Goal: Task Accomplishment & Management: Use online tool/utility

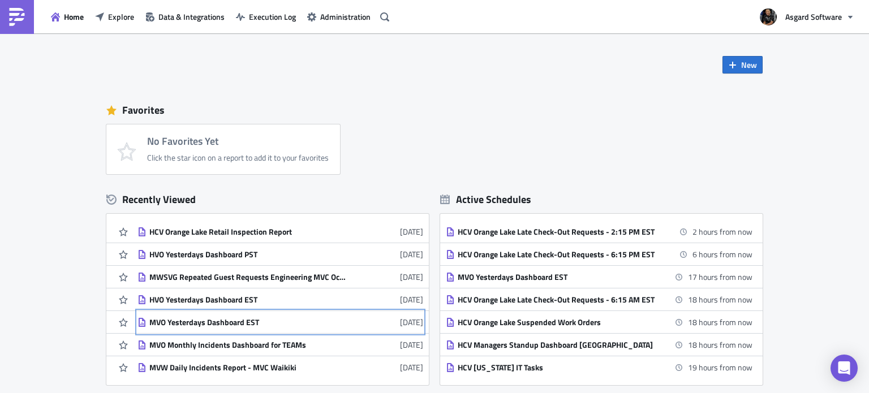
click at [218, 319] on div "MVO Yesterdays Dashboard EST" at bounding box center [248, 322] width 198 height 10
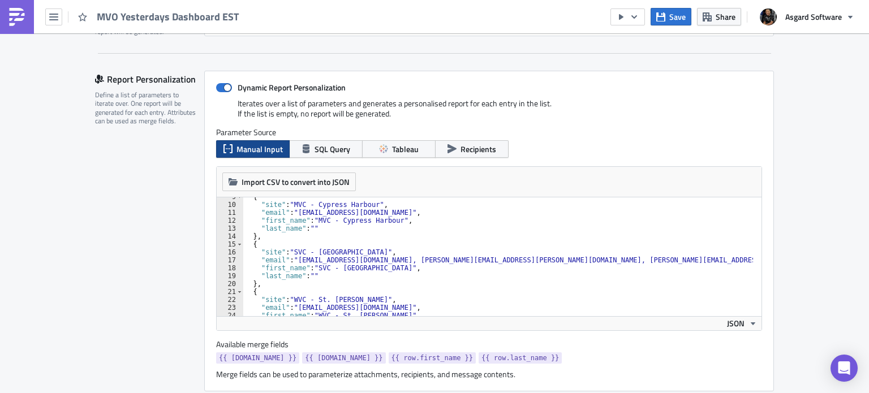
scroll to position [68, 0]
type textarea "},"
click at [410, 234] on div "{ "site" : "MVC - Cypress Harbour" , "email" : "[EMAIL_ADDRESS][DOMAIN_NAME]" ,…" at bounding box center [498, 260] width 511 height 135
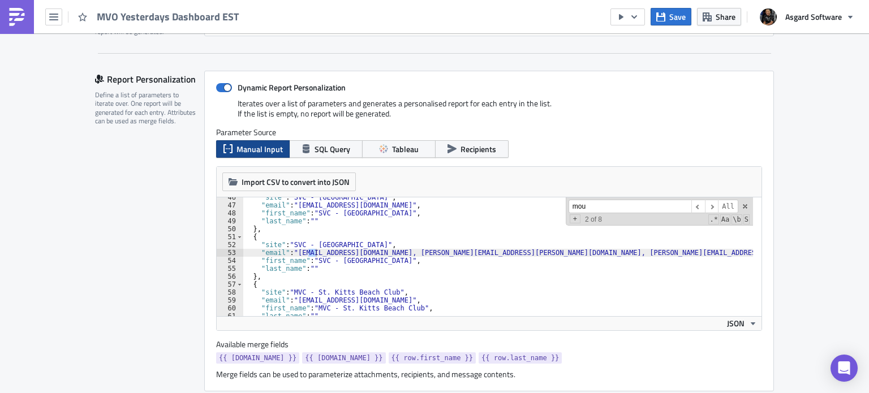
scroll to position [360, 0]
type input "mounta"
type textarea ""email": "[EMAIL_ADDRESS][DOMAIN_NAME], [PERSON_NAME][EMAIL_ADDRESS][PERSON_NAM…"
click at [475, 252] on div ""site" : "SVC - [GEOGRAPHIC_DATA]" , "email" : "[EMAIL_ADDRESS][DOMAIN_NAME]" ,…" at bounding box center [498, 261] width 511 height 135
drag, startPoint x: 484, startPoint y: 253, endPoint x: 293, endPoint y: 254, distance: 191.3
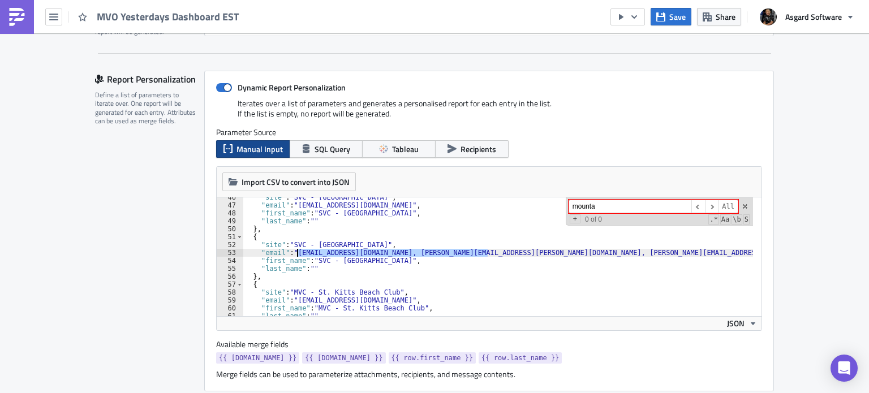
click at [293, 254] on div ""site" : "SVC - [GEOGRAPHIC_DATA]" , "email" : "[EMAIL_ADDRESS][DOMAIN_NAME]" ,…" at bounding box center [498, 261] width 511 height 135
